Goal: Information Seeking & Learning: Learn about a topic

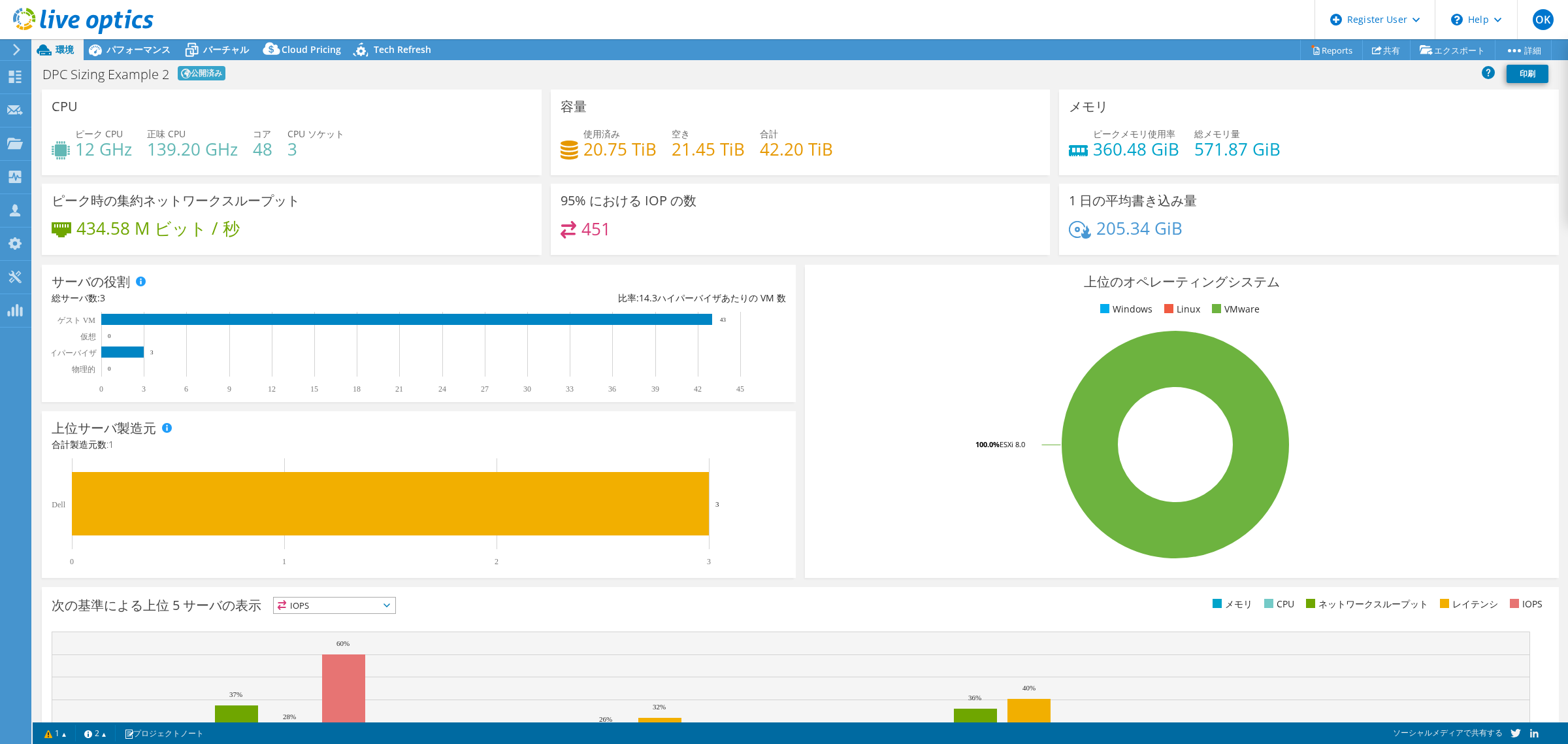
select select "[GEOGRAPHIC_DATA]"
select select "JPY"
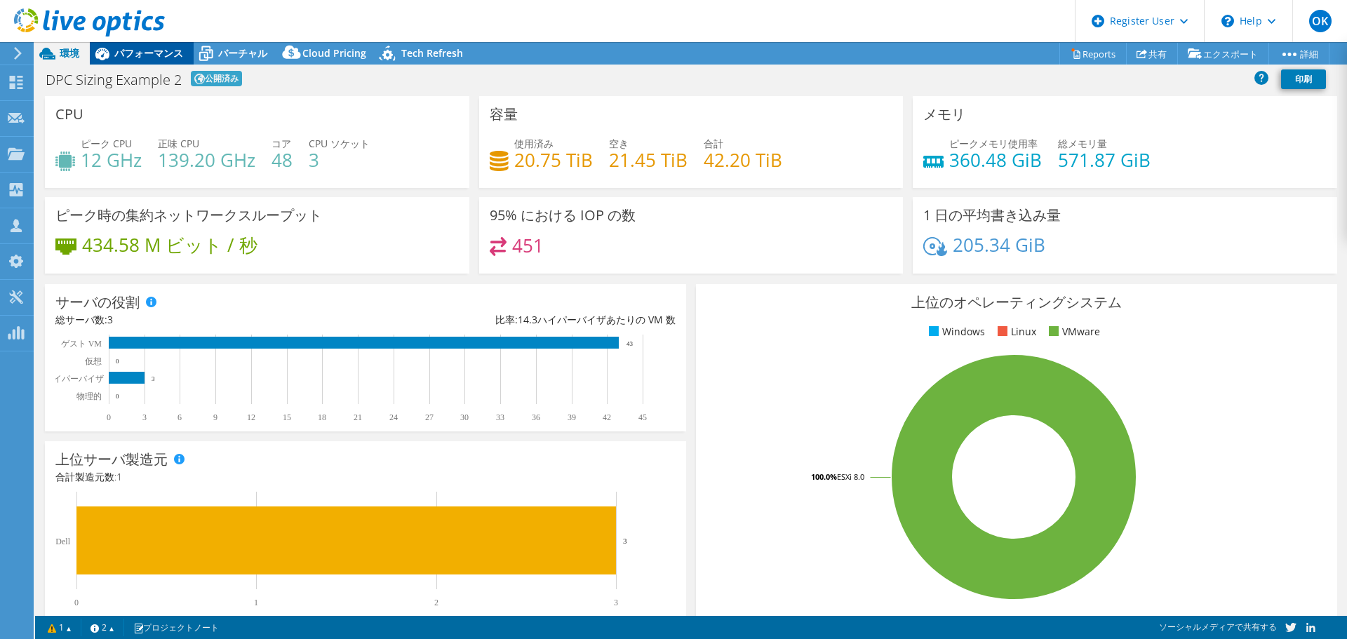
click at [138, 51] on span "パフォーマンス" at bounding box center [148, 52] width 69 height 13
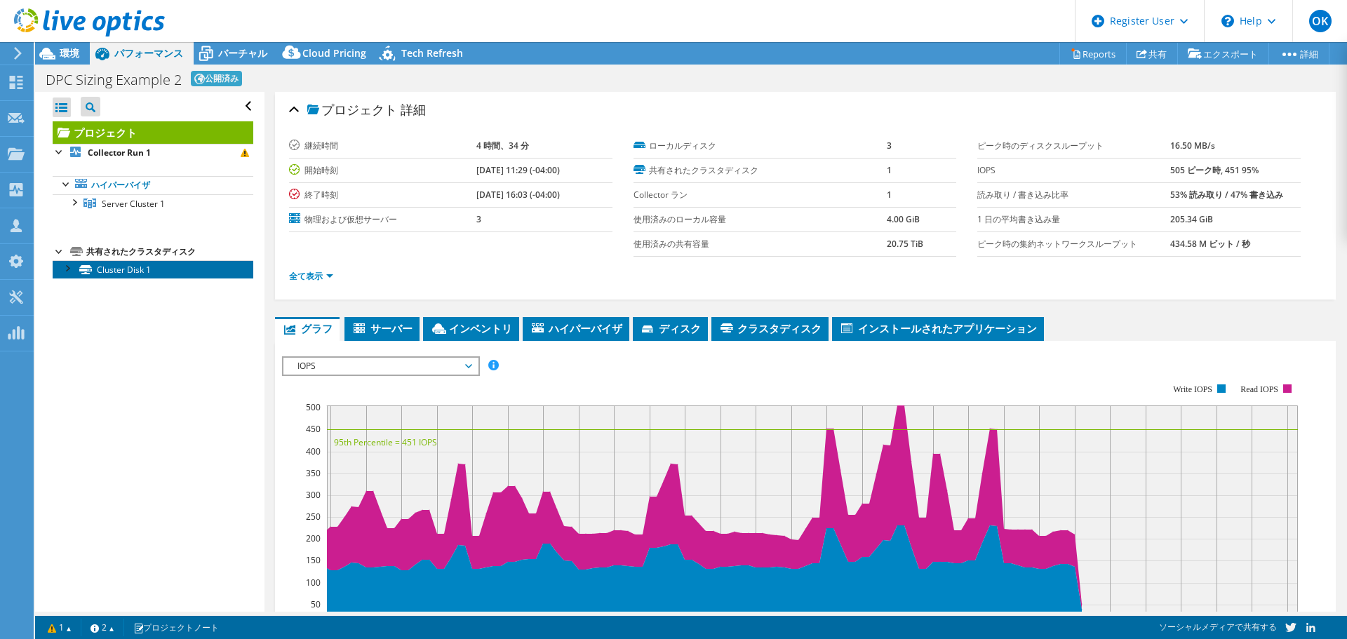
click at [100, 272] on link "Cluster Disk 1" at bounding box center [153, 269] width 201 height 18
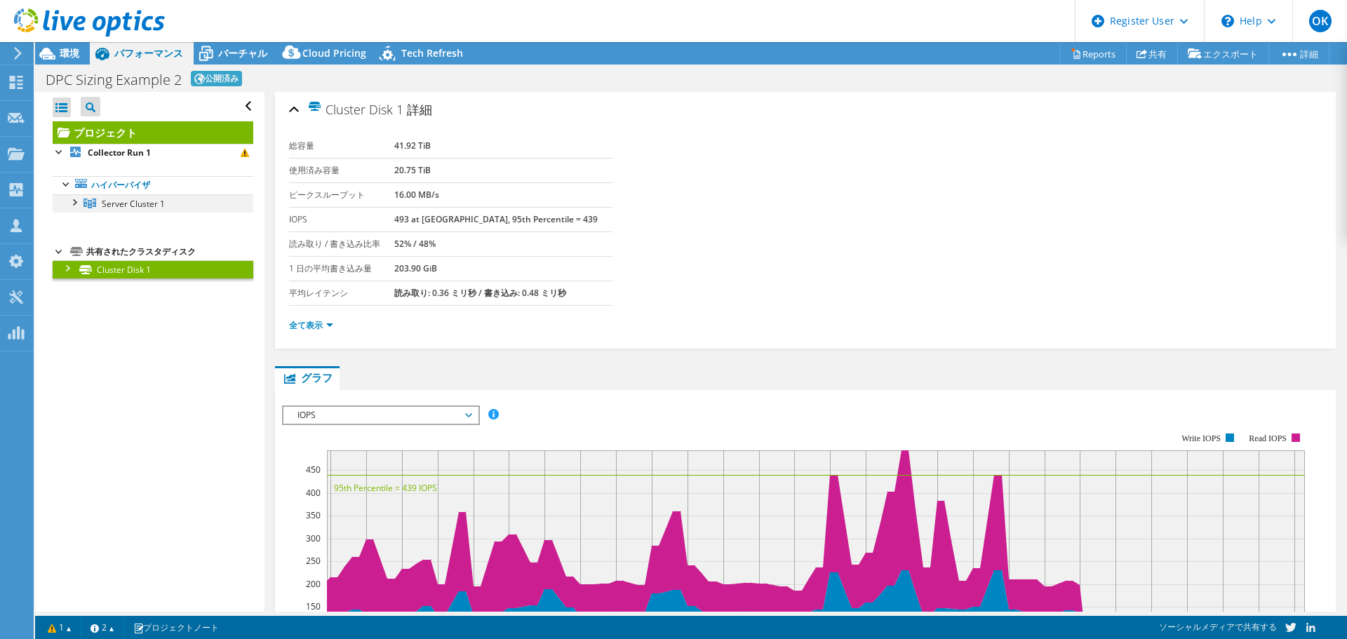
click at [74, 204] on div at bounding box center [74, 201] width 14 height 14
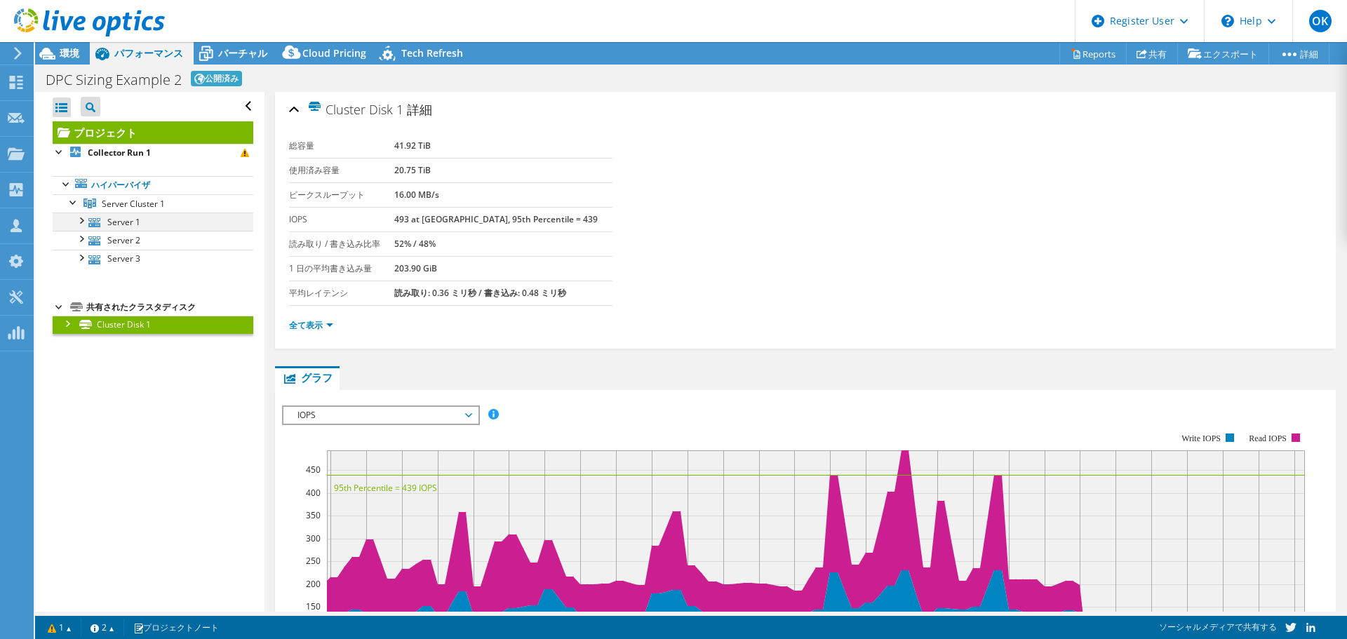
click at [83, 216] on div at bounding box center [81, 220] width 14 height 14
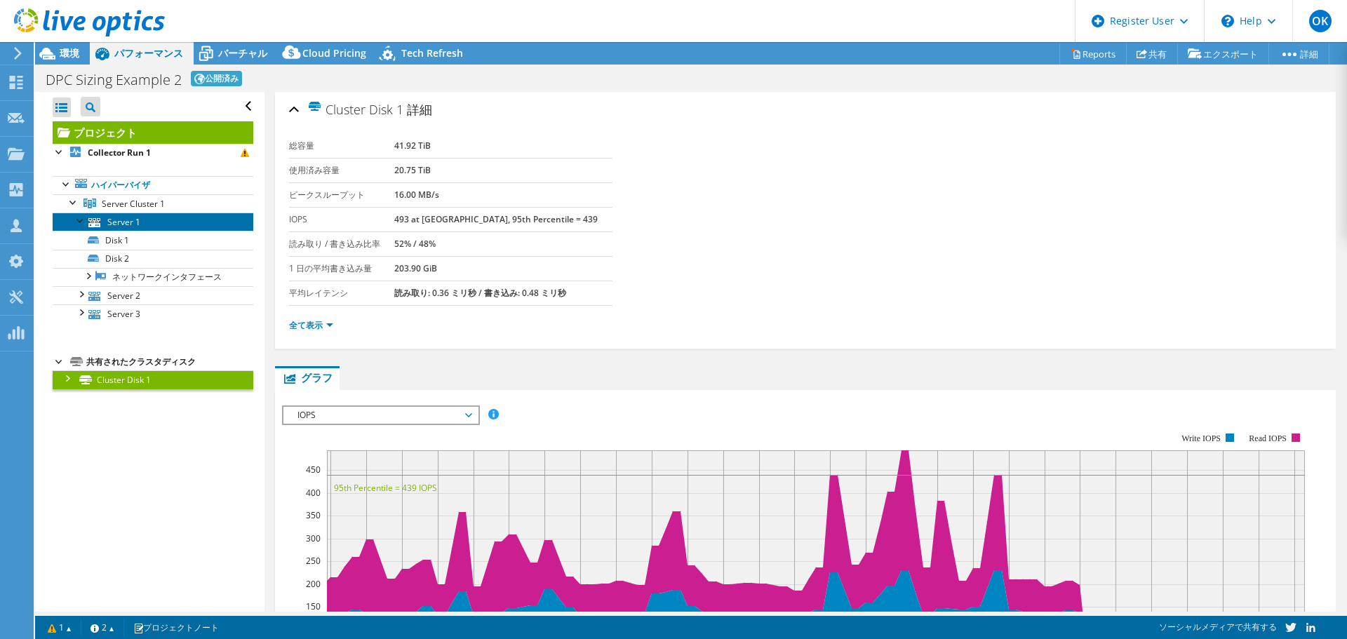
click at [120, 222] on link "Server 1" at bounding box center [153, 222] width 201 height 18
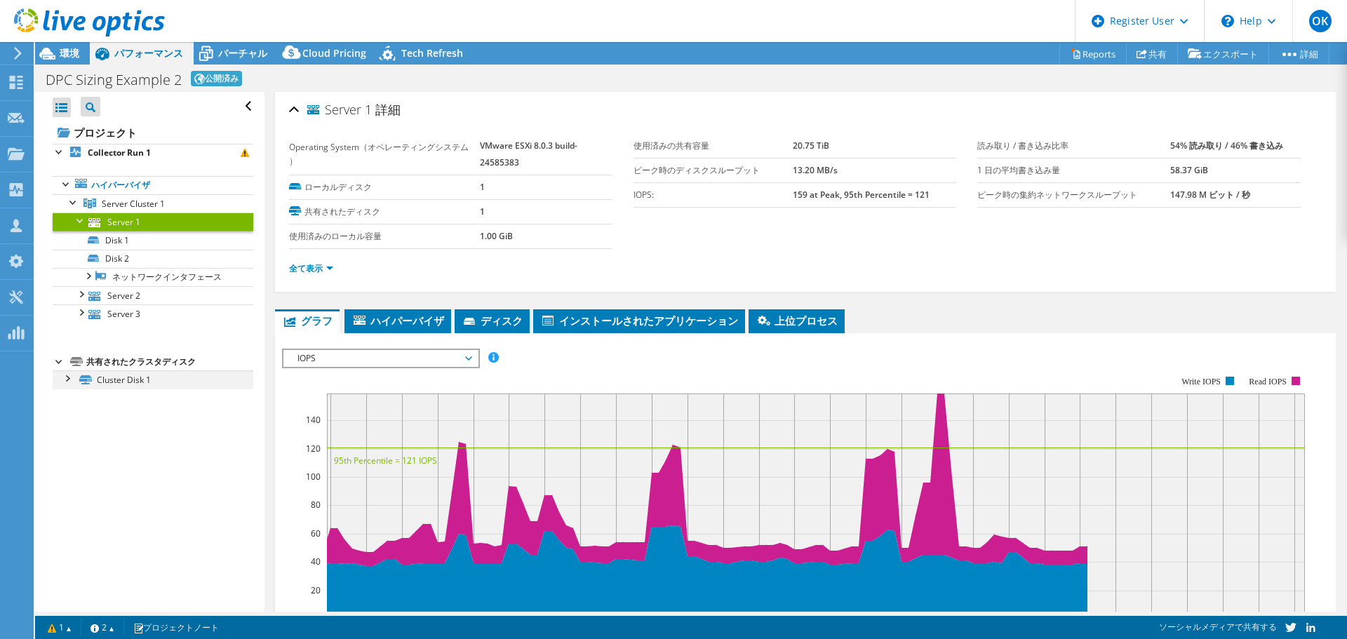
click at [62, 383] on div at bounding box center [67, 378] width 14 height 14
click at [156, 401] on link "Disk 2 | Server 1" at bounding box center [153, 398] width 201 height 18
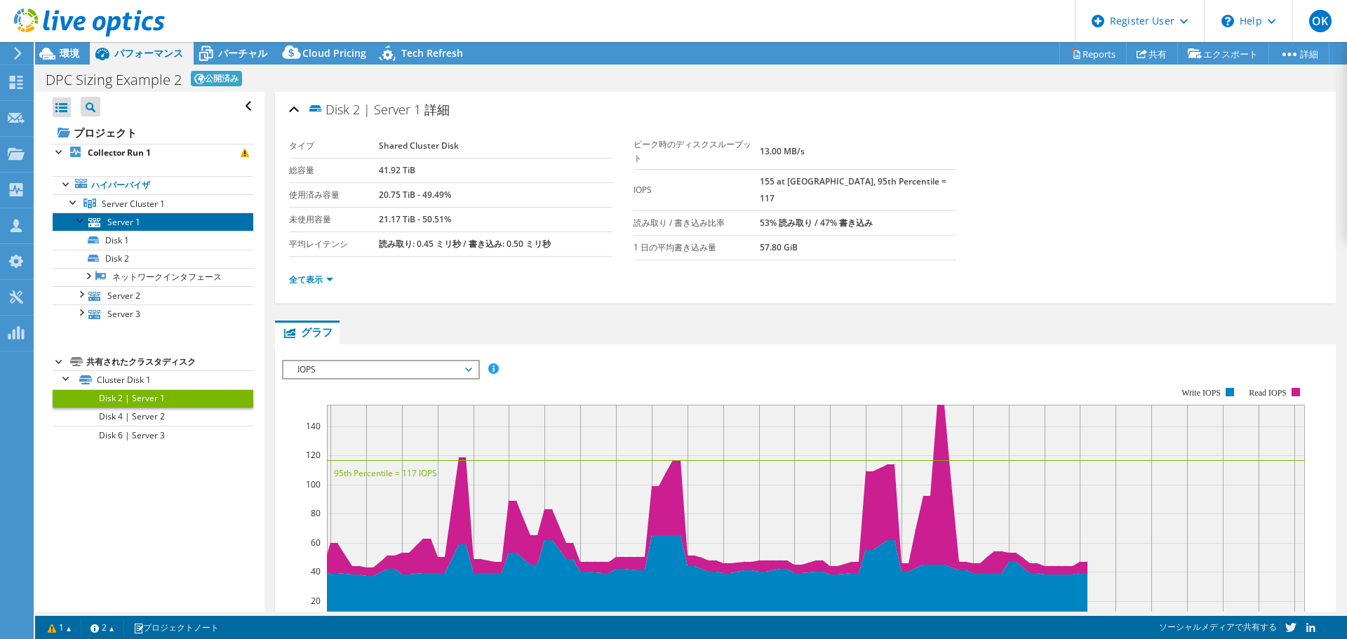
click at [116, 225] on link "Server 1" at bounding box center [153, 222] width 201 height 18
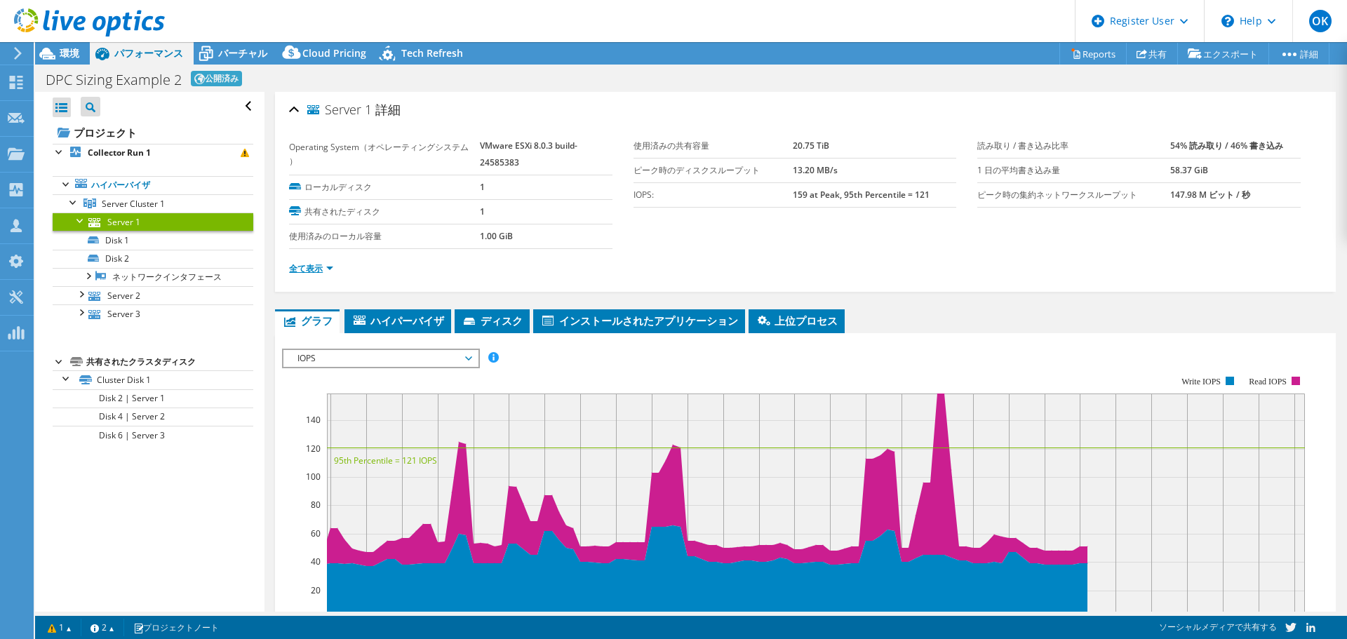
click at [319, 262] on link "全て表示" at bounding box center [311, 268] width 44 height 12
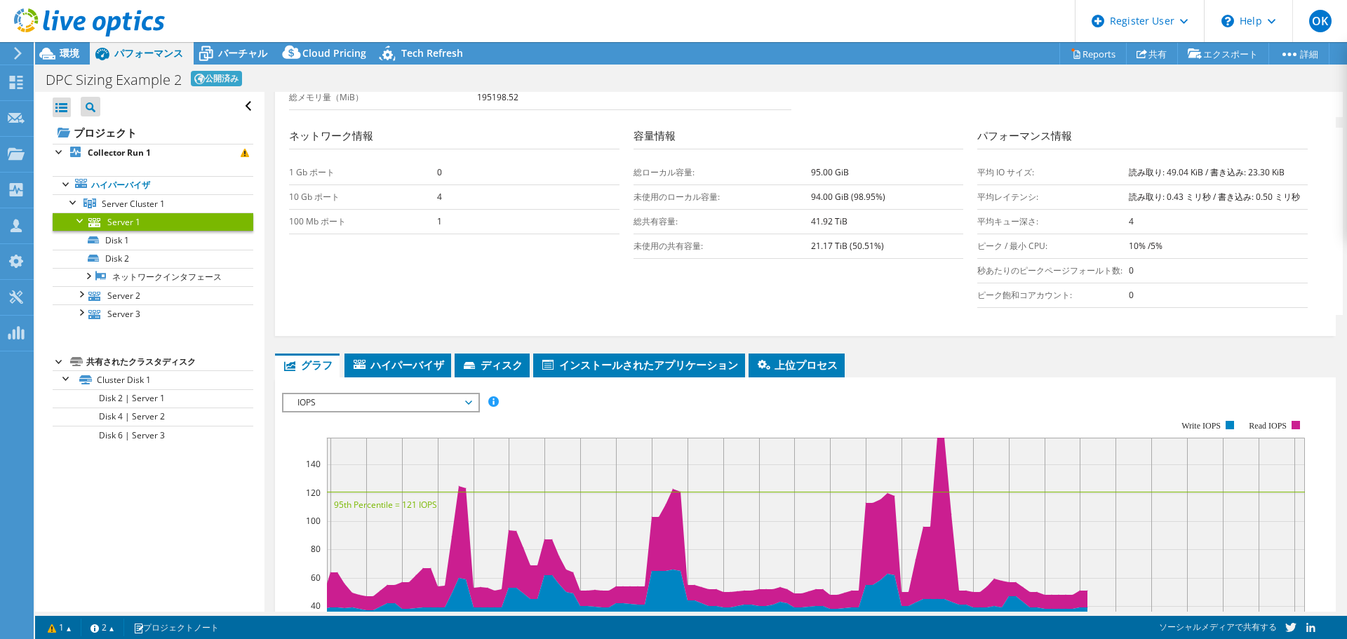
scroll to position [655, 0]
